Goal: Task Accomplishment & Management: Complete application form

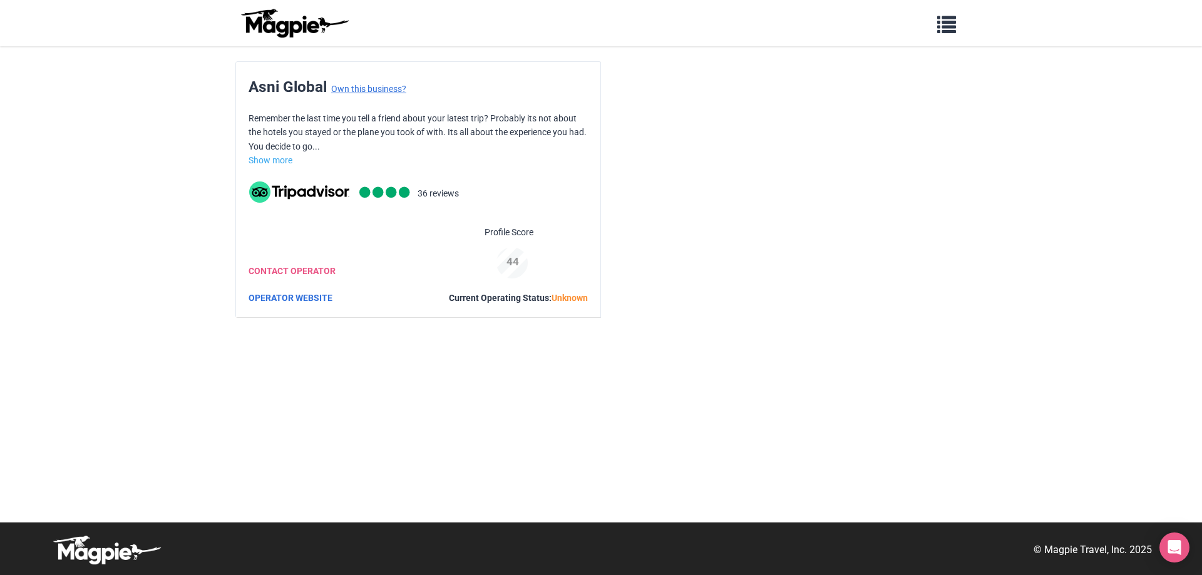
click at [366, 88] on link "Own this business?" at bounding box center [368, 89] width 75 height 10
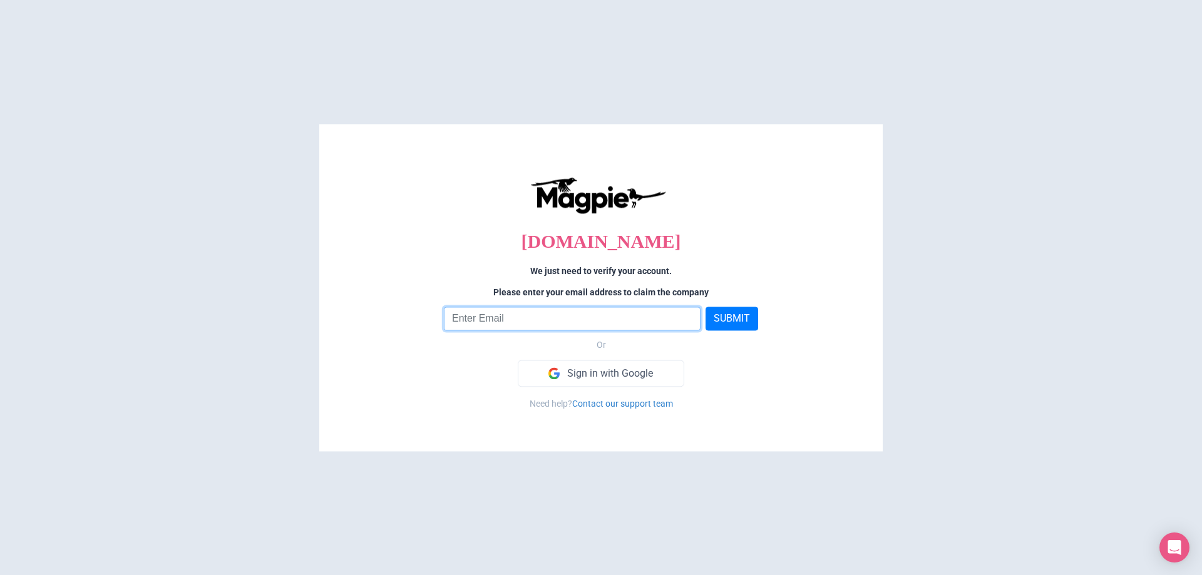
click at [497, 314] on input "email" at bounding box center [572, 319] width 257 height 24
type input "[PERSON_NAME][EMAIL_ADDRESS][DOMAIN_NAME]"
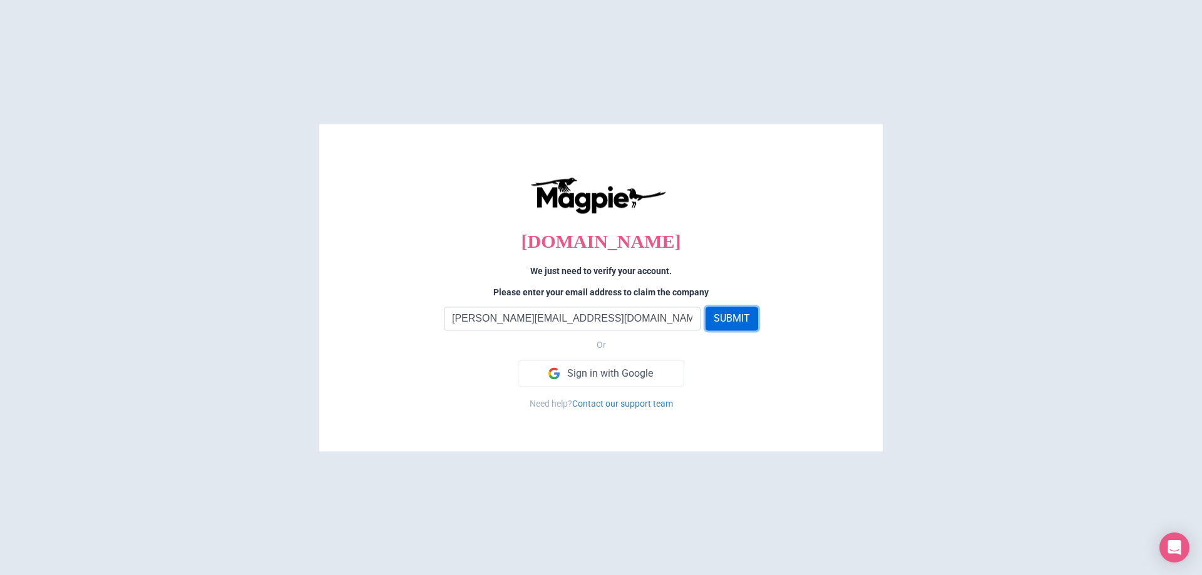
click at [718, 321] on button "SUBMIT" at bounding box center [732, 319] width 53 height 24
